Goal: Check status: Check status

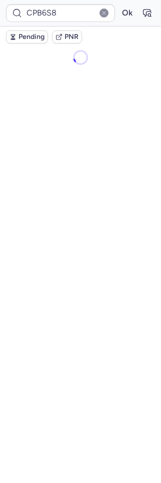
click at [34, 17] on input "CPB6S8" at bounding box center [60, 13] width 109 height 18
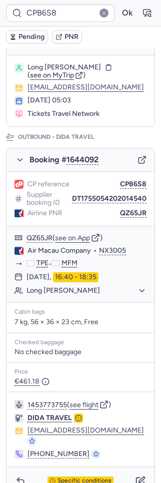
scroll to position [29, 0]
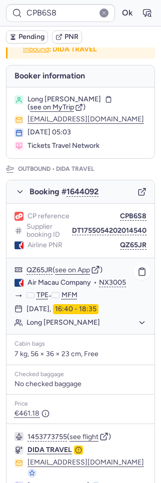
click at [59, 281] on span "Air Macau Company" at bounding box center [58, 282] width 63 height 9
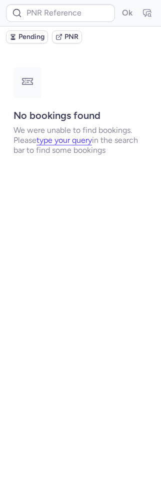
scroll to position [0, 0]
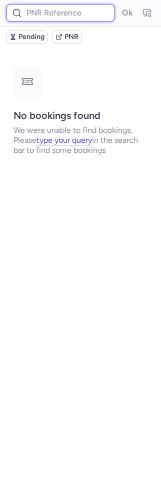
click at [55, 13] on input at bounding box center [60, 13] width 109 height 18
paste input "CPOXRI"
type input "CPOXRI"
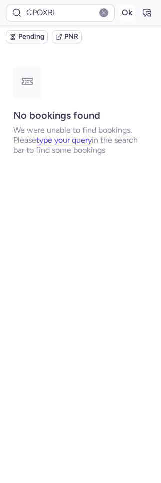
click at [131, 11] on button "Ok" at bounding box center [127, 13] width 16 height 16
type input "CPB6S8"
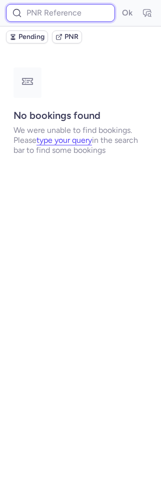
click at [26, 12] on input at bounding box center [60, 13] width 109 height 18
paste input "CPOXRI"
type input "CPOXRI"
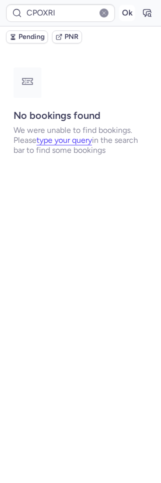
click at [126, 16] on button "Ok" at bounding box center [127, 13] width 16 height 16
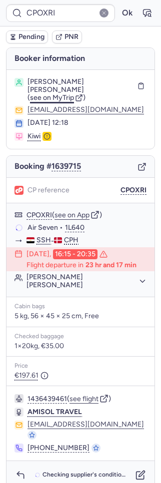
click at [39, 101] on span "see on MyTrip" at bounding box center [52, 97] width 44 height 8
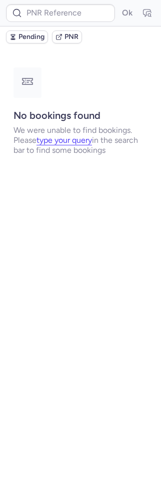
type input "CPFSHE"
click at [23, 33] on span "Pending" at bounding box center [31, 37] width 26 height 8
type input "CP7FGU"
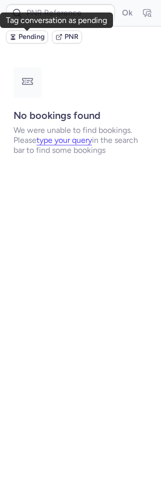
click at [21, 39] on span "Pending" at bounding box center [31, 37] width 26 height 8
